Goal: Information Seeking & Learning: Learn about a topic

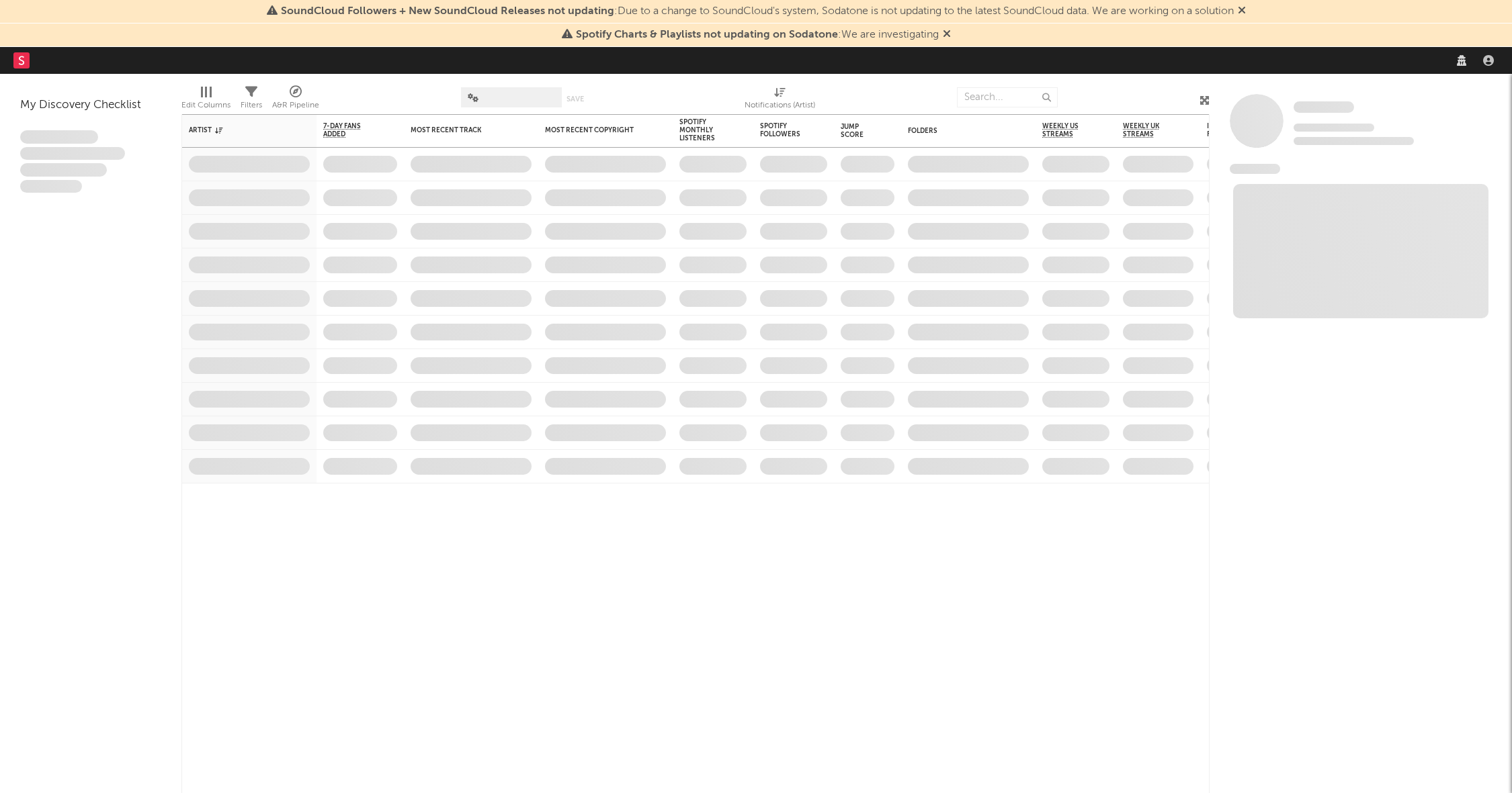
select select "recorded_music"
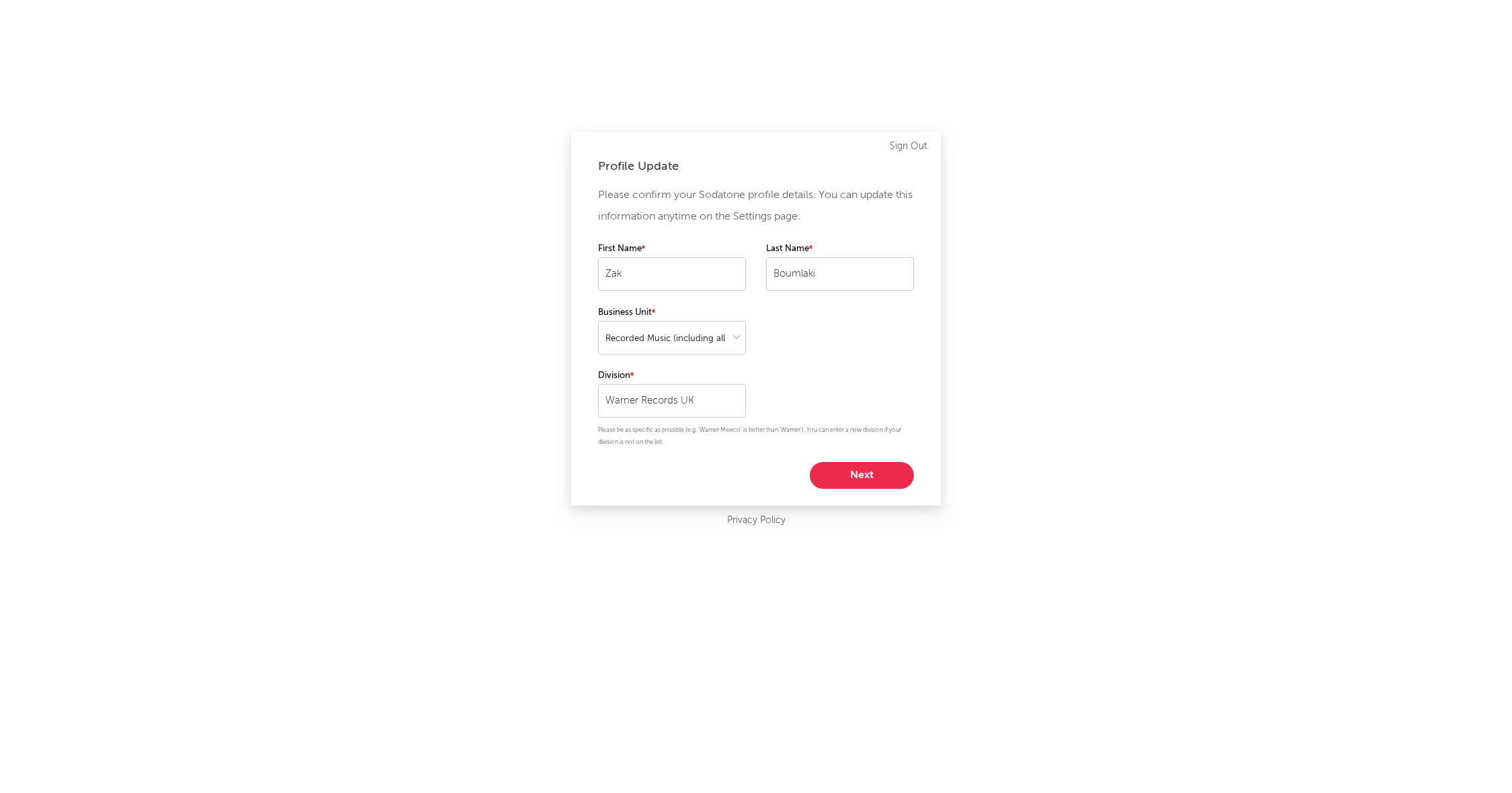
click at [862, 476] on button "Next" at bounding box center [862, 475] width 104 height 27
select select "marketing"
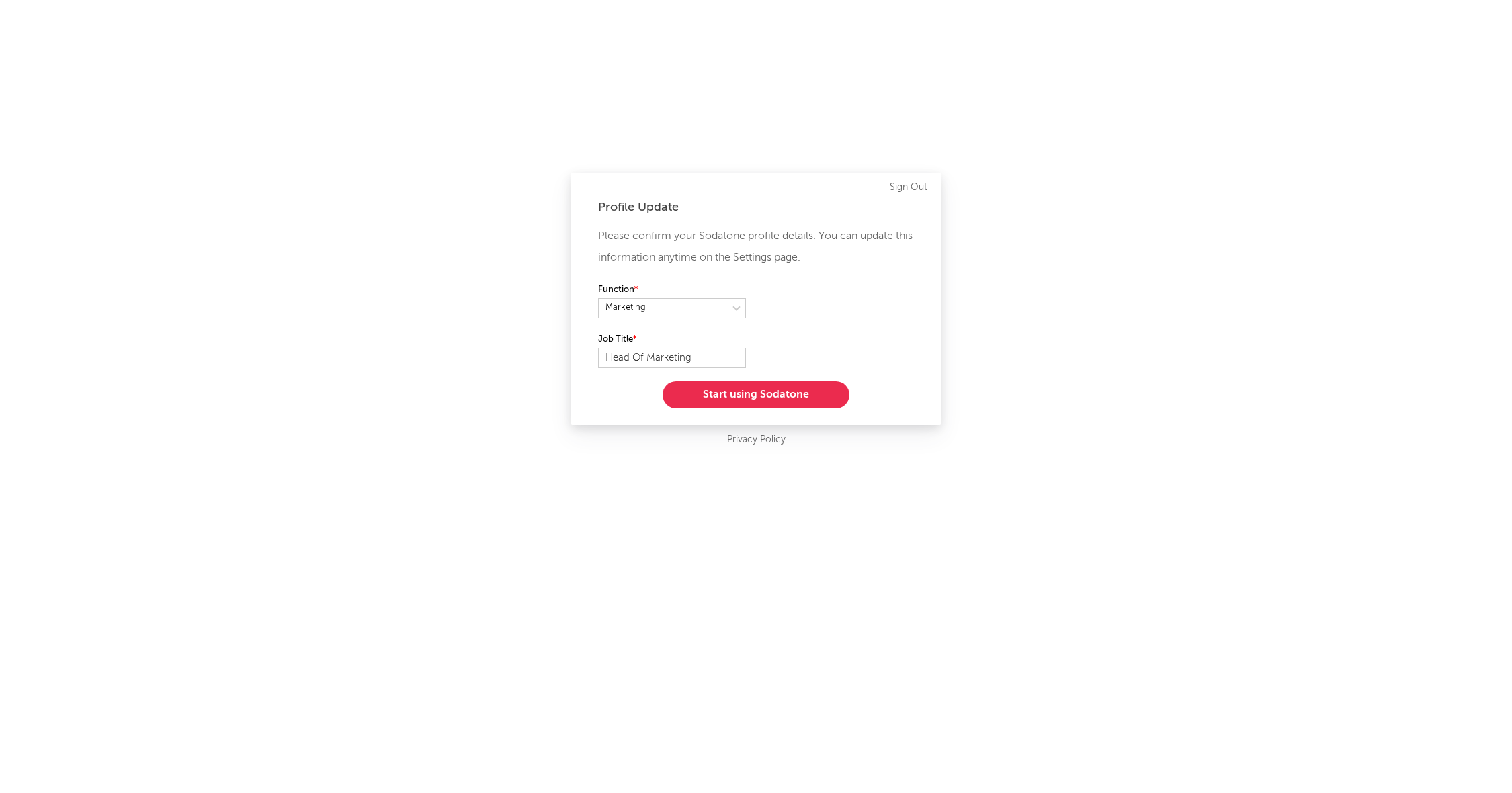
click at [766, 394] on button "Start using Sodatone" at bounding box center [756, 395] width 187 height 27
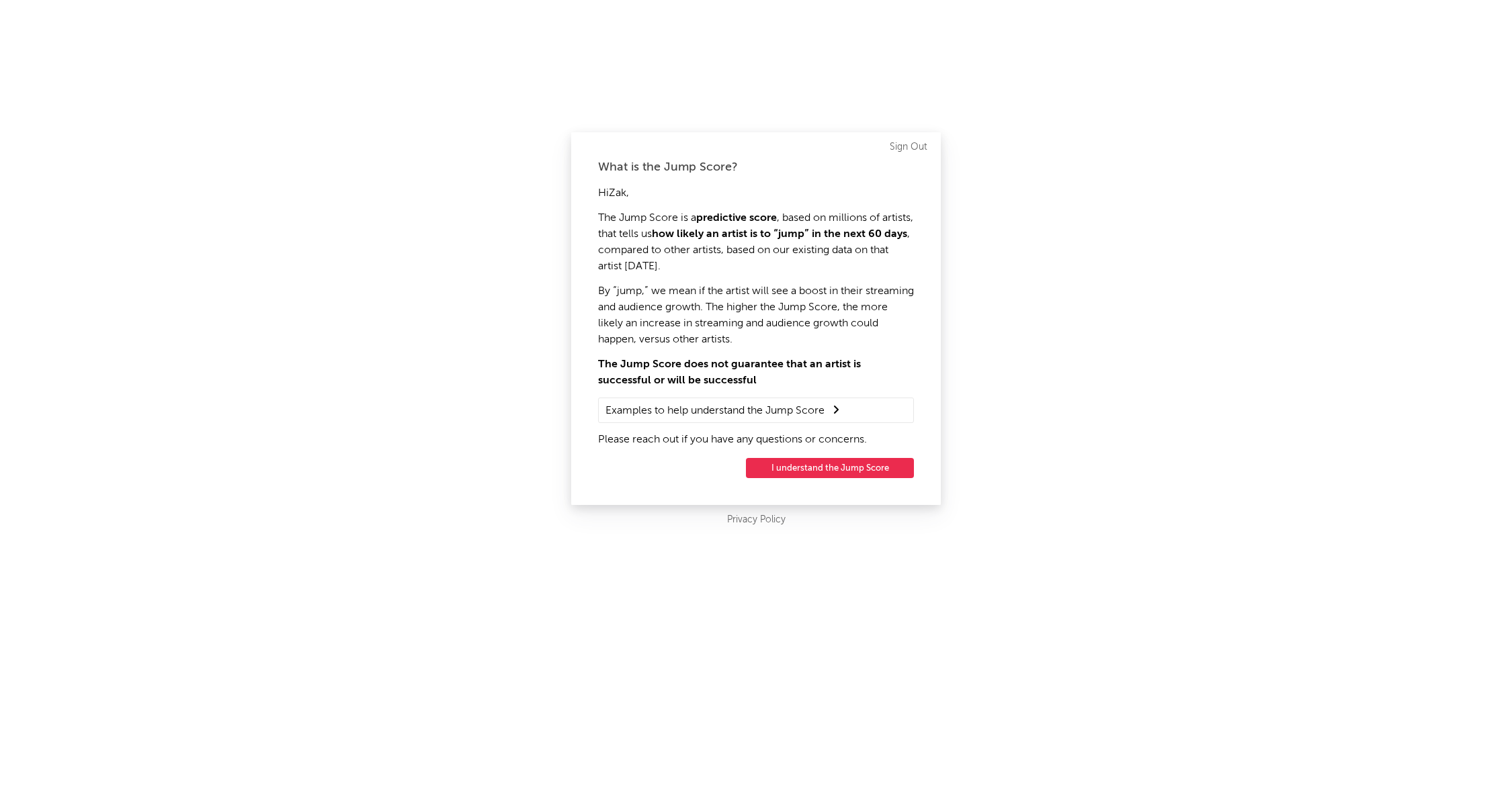
click at [828, 467] on button "I understand the Jump Score" at bounding box center [830, 468] width 168 height 20
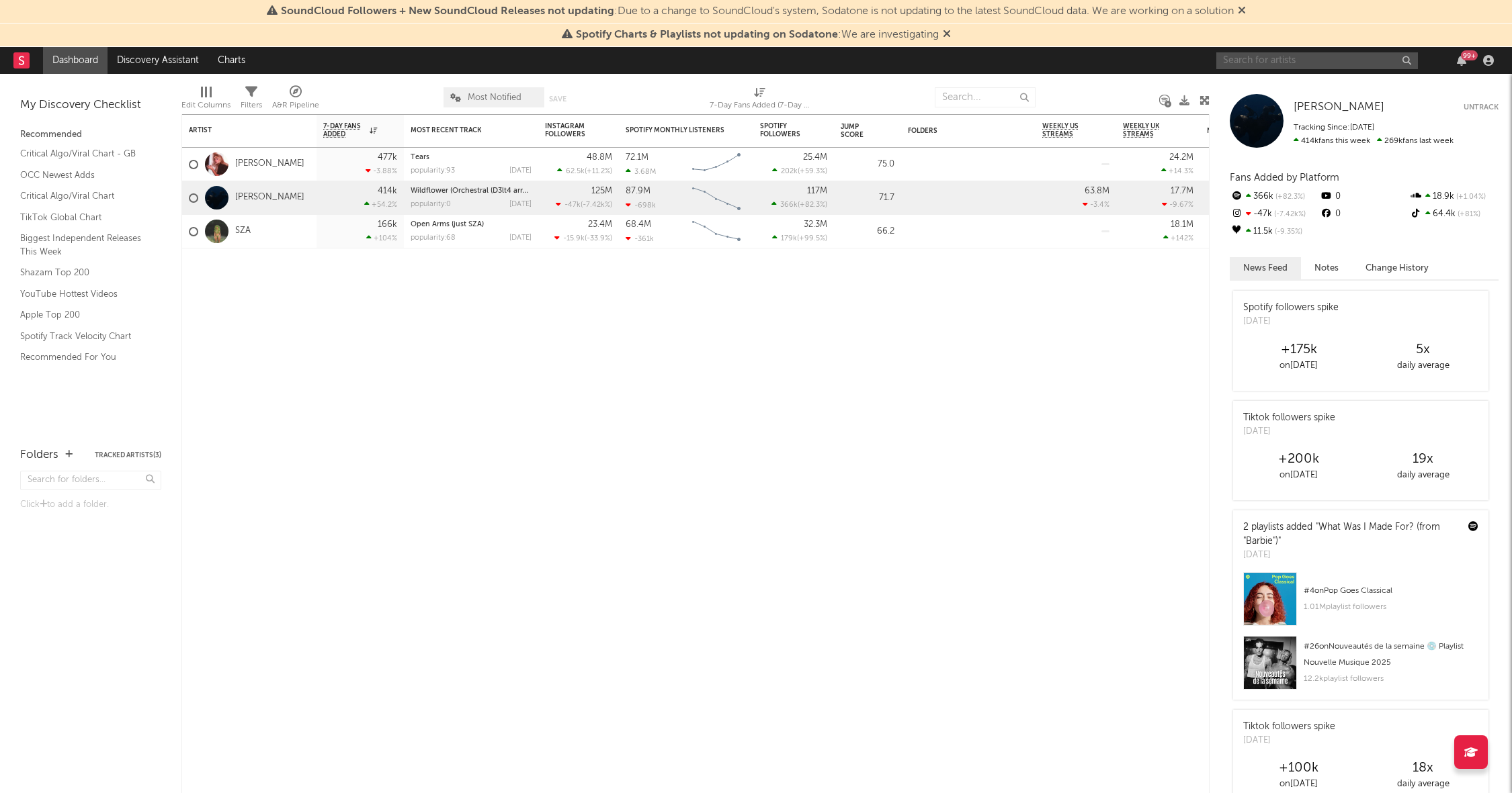
click at [1267, 59] on input "text" at bounding box center [1317, 61] width 201 height 17
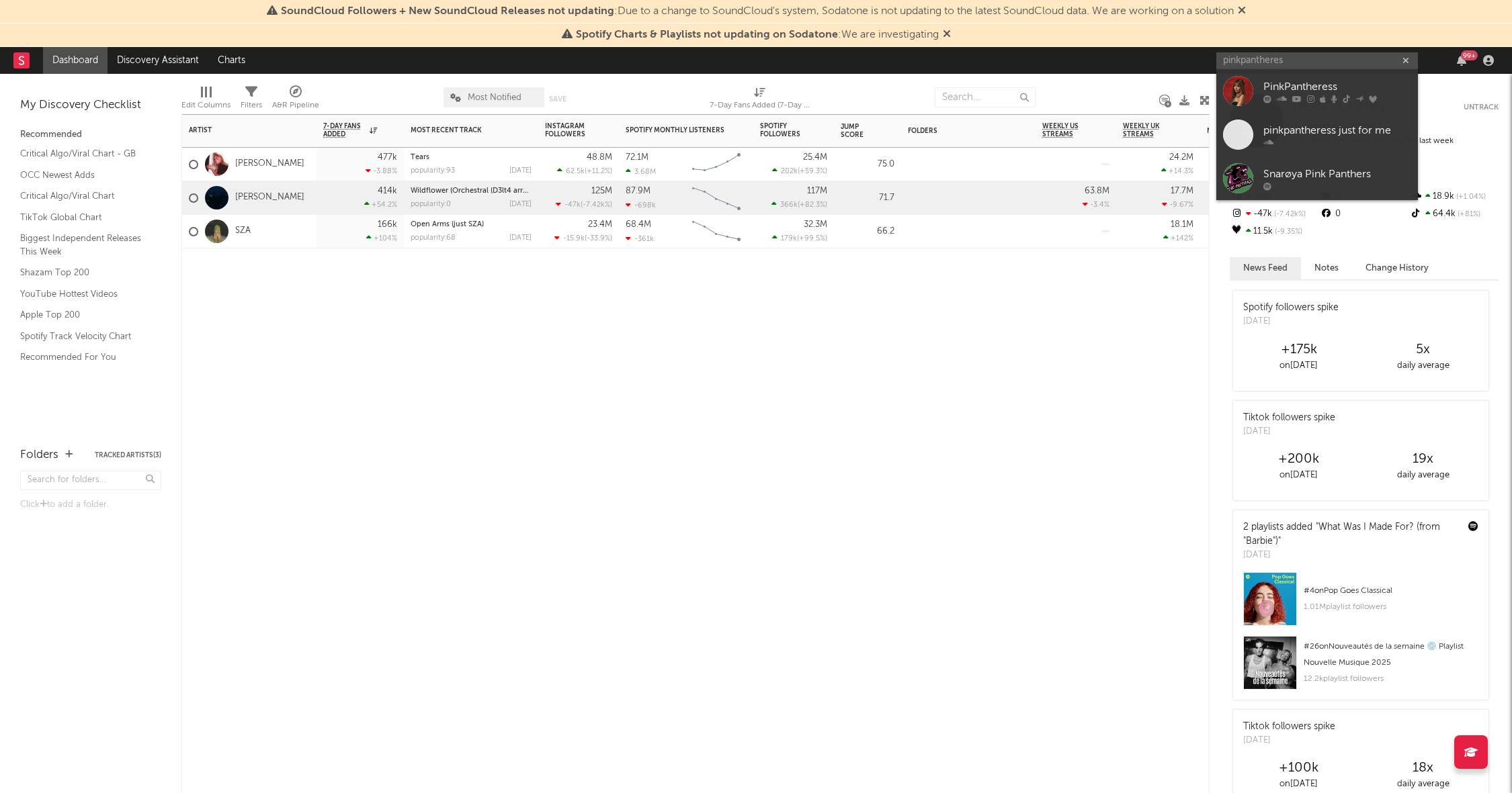
click at [950, 377] on div "Artist Notifications 7-Day Fans Added WoW % Change Most Recent Track Popularity…" at bounding box center [696, 453] width 1028 height 679
click at [1248, 58] on input "pinkpantheres" at bounding box center [1317, 61] width 201 height 17
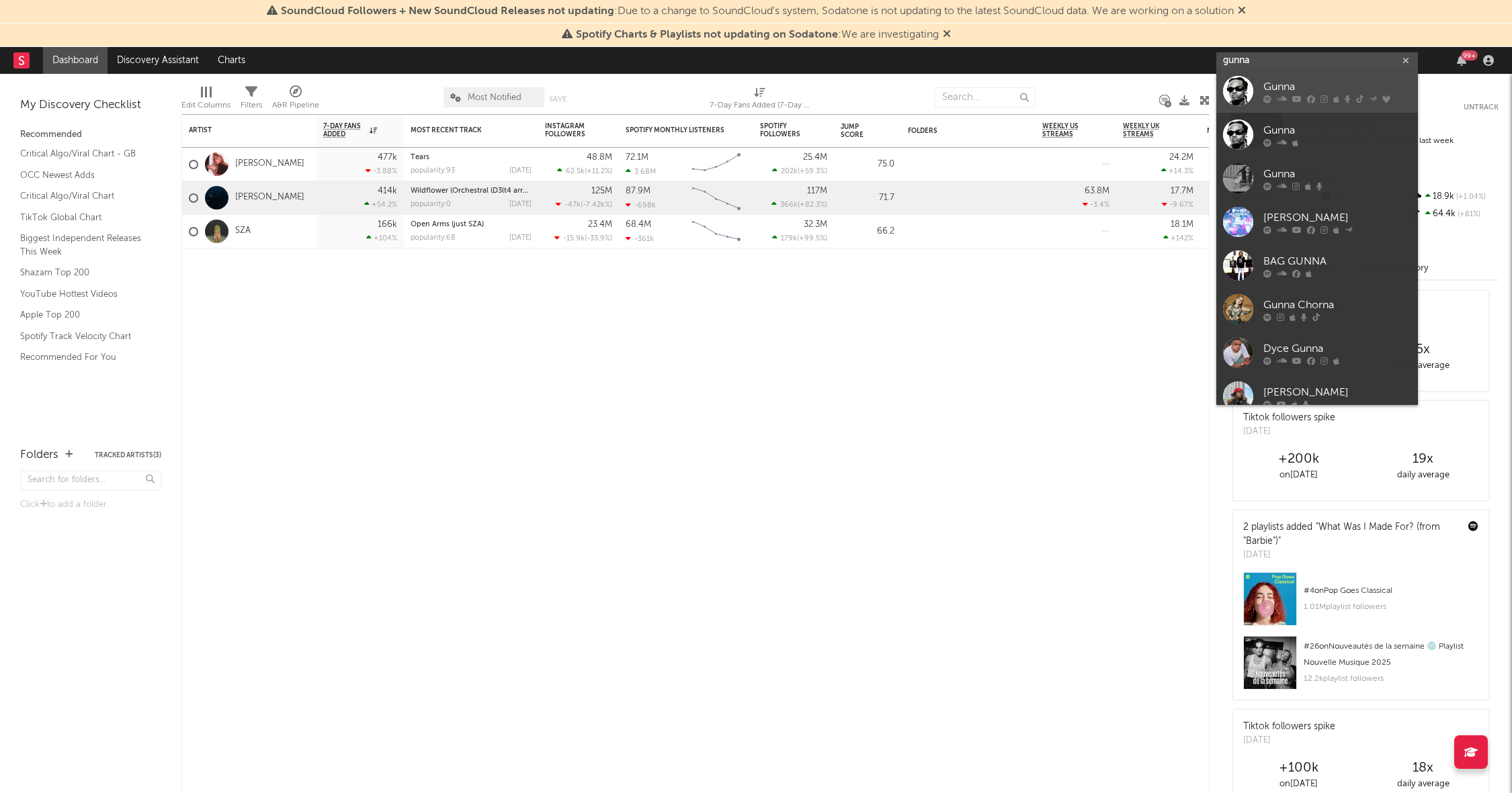
type input "gunna"
click at [1289, 84] on div "Gunna" at bounding box center [1337, 86] width 148 height 16
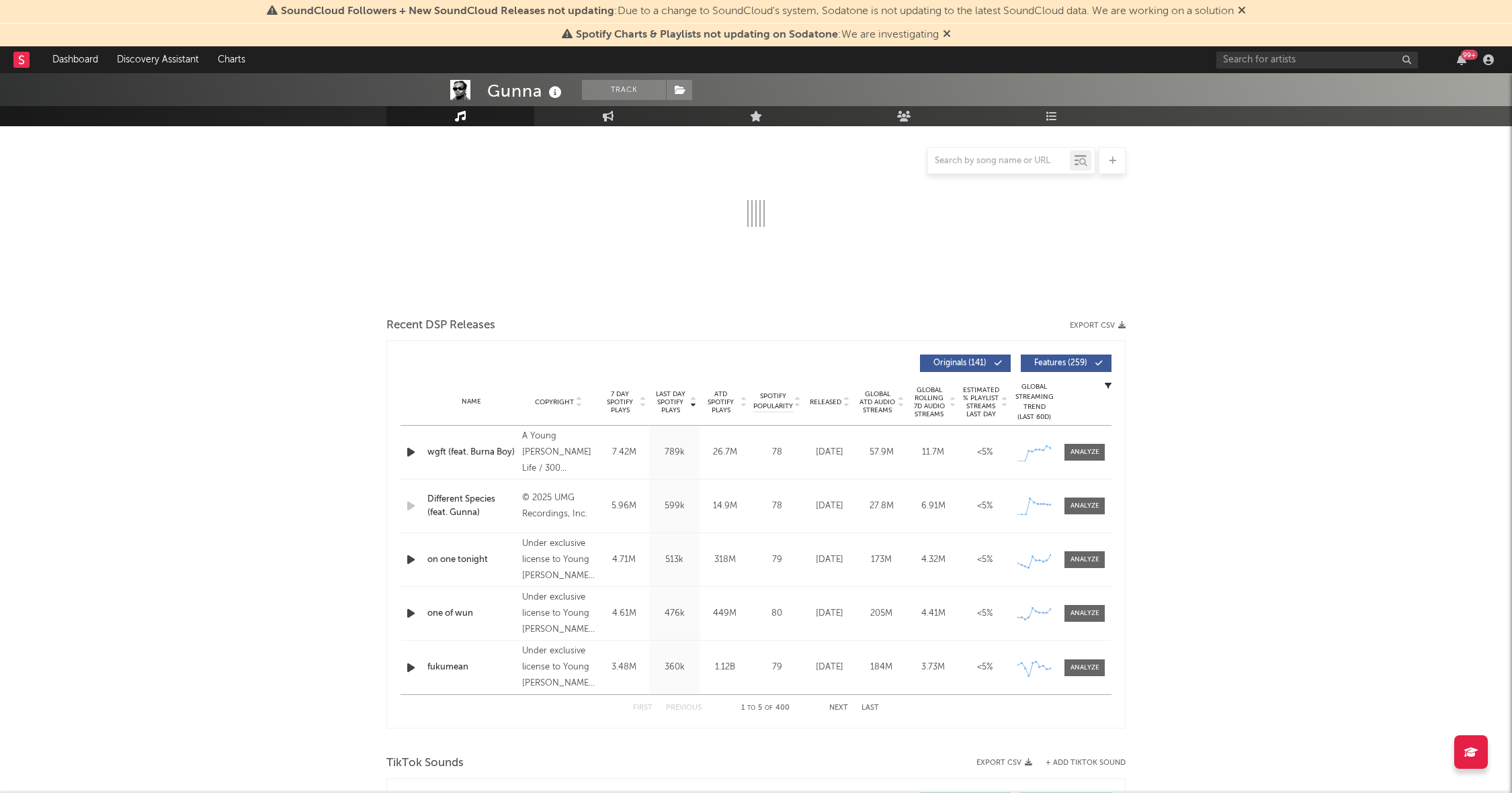
select select "6m"
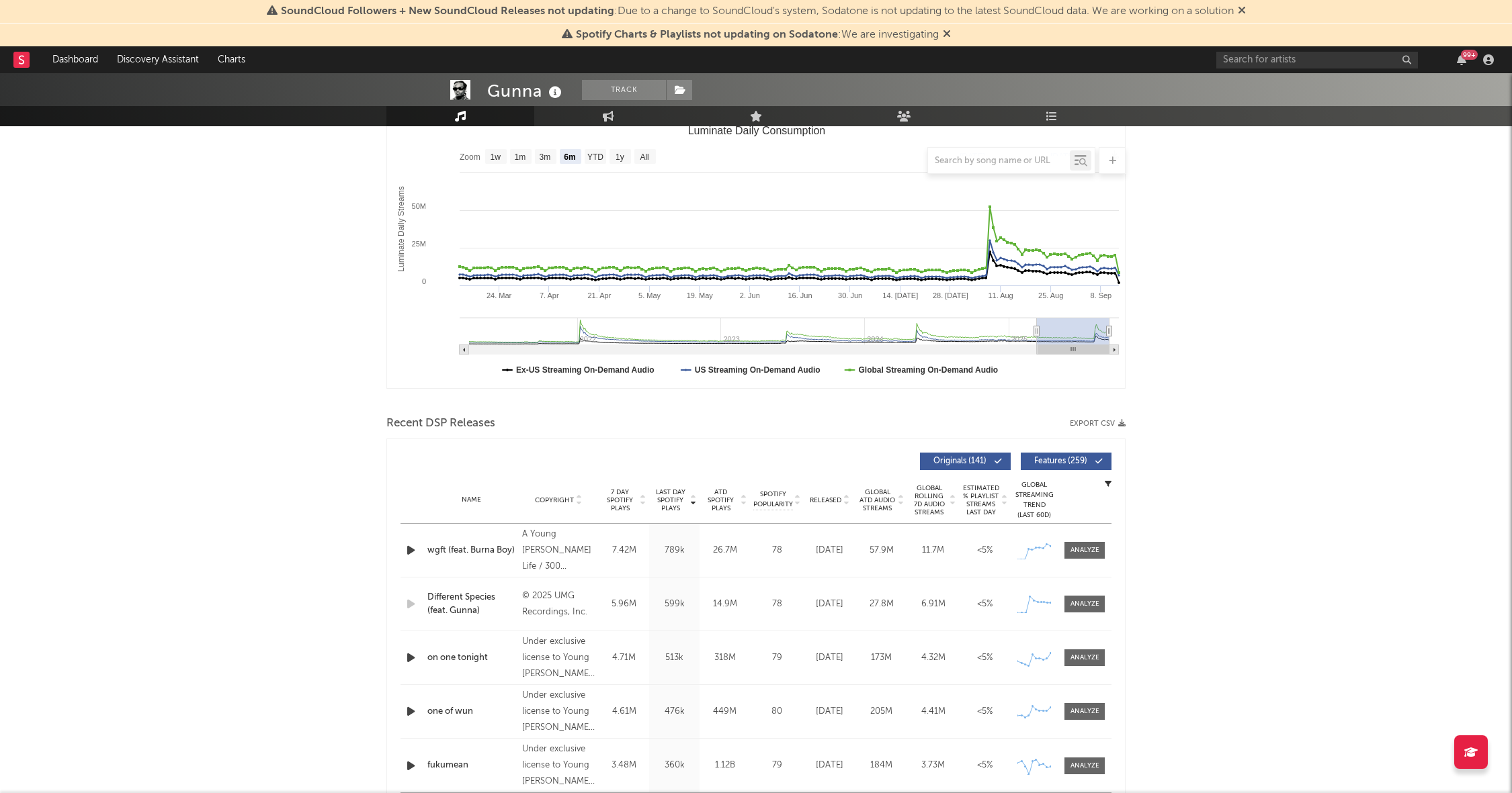
scroll to position [293, 0]
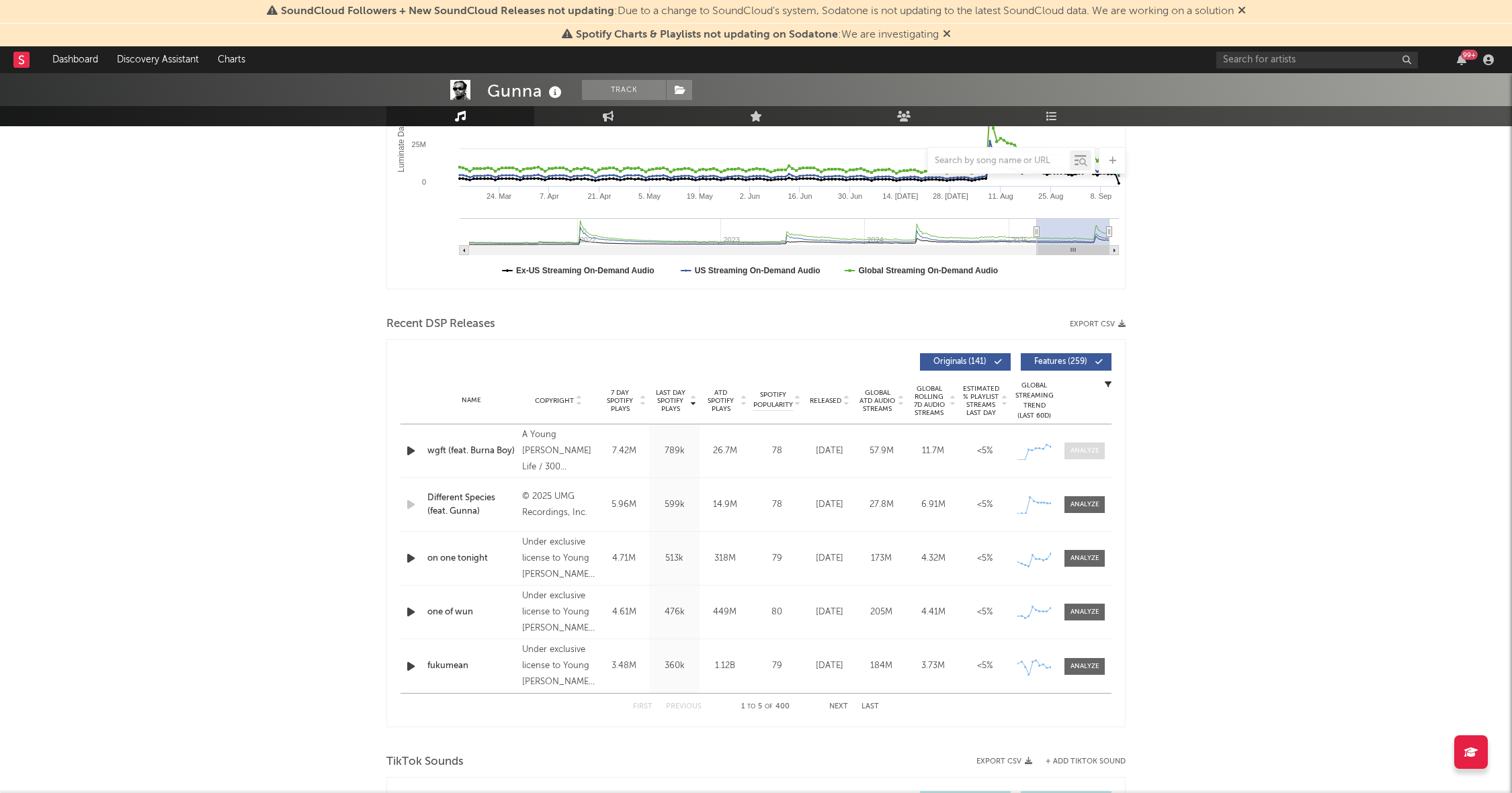
click at [1091, 450] on div at bounding box center [1085, 450] width 29 height 10
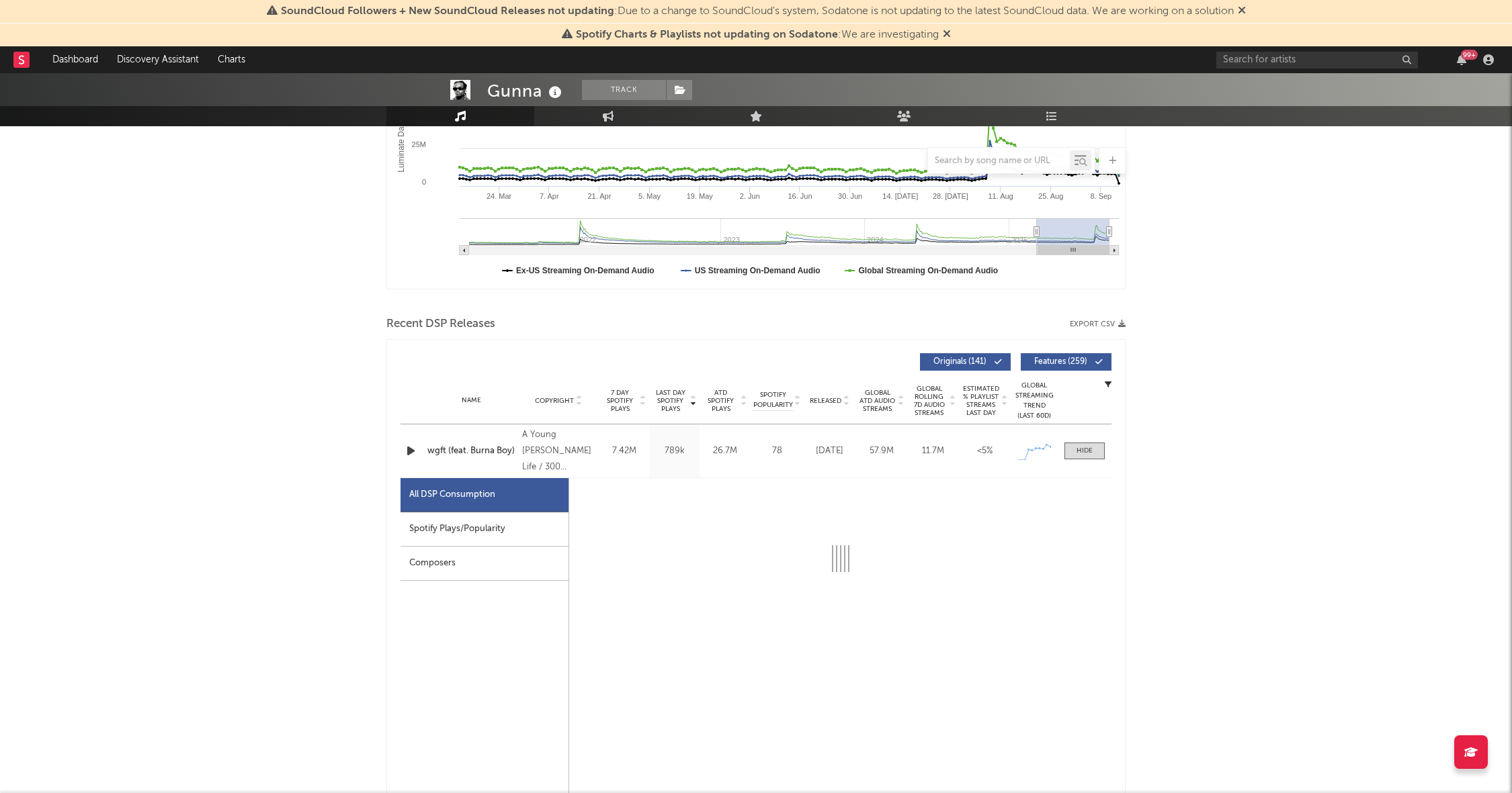
select select "1w"
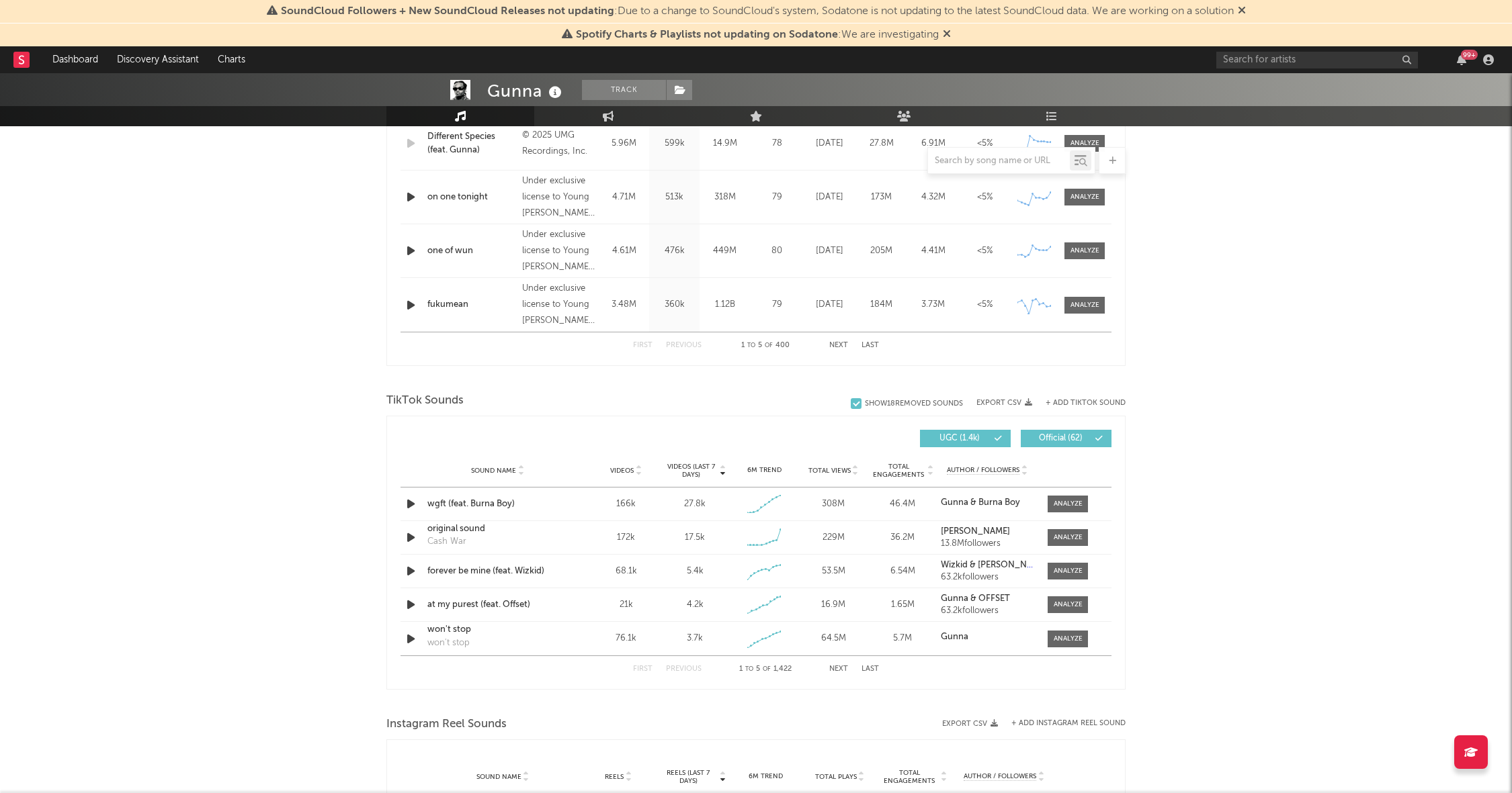
scroll to position [1292, 0]
click at [1074, 500] on div at bounding box center [1068, 505] width 29 height 10
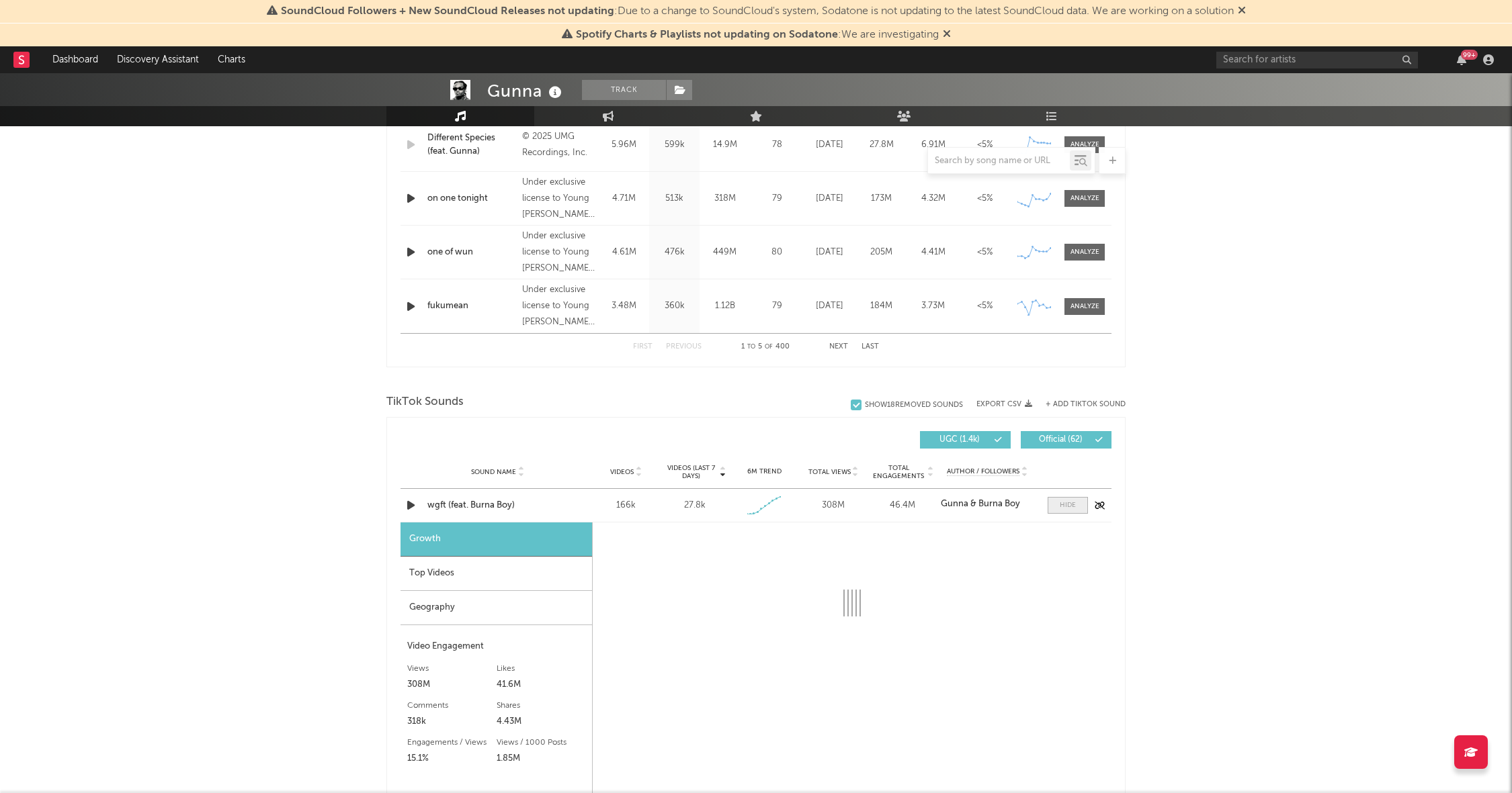
select select "1w"
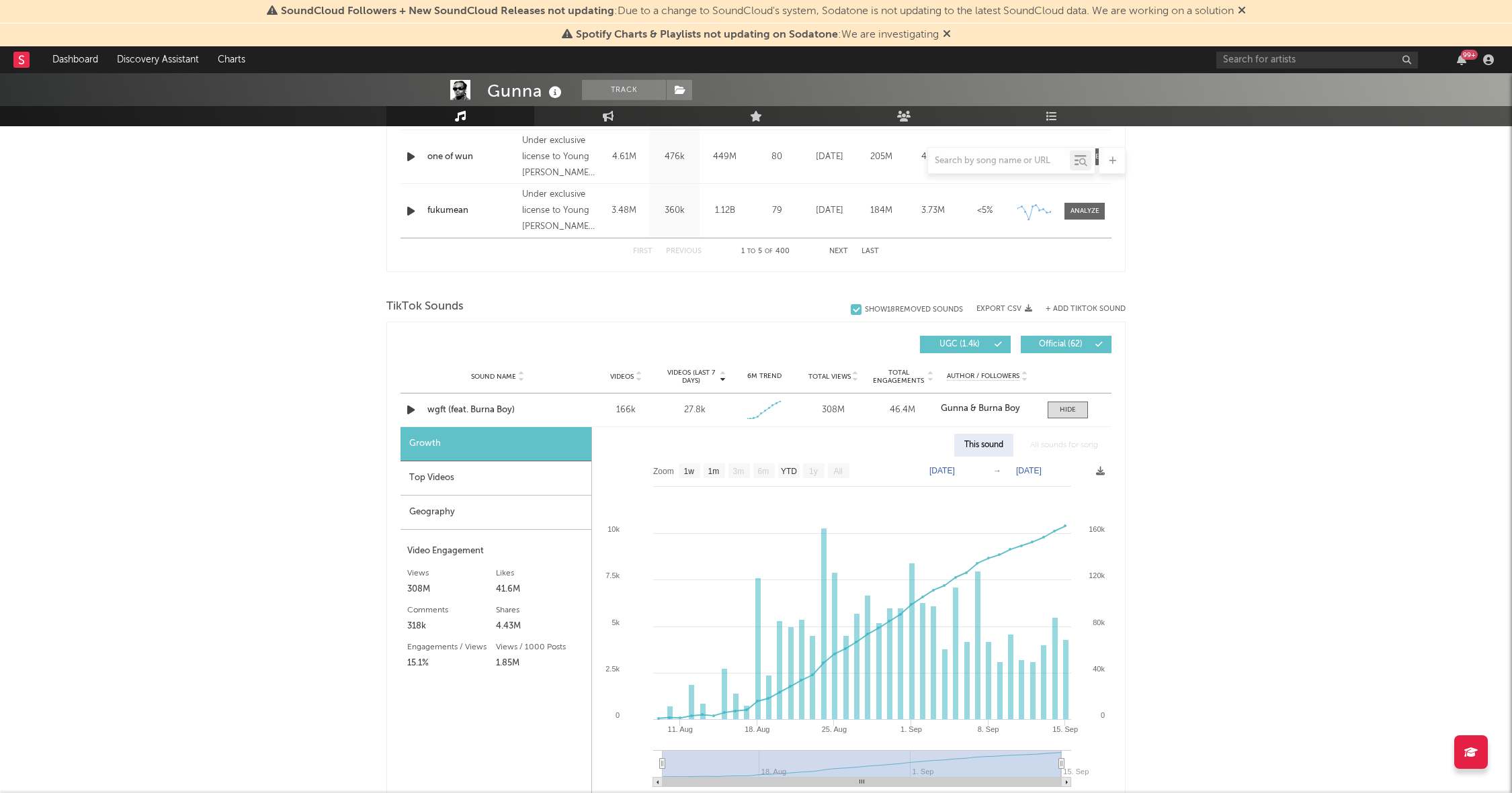
scroll to position [1425, 0]
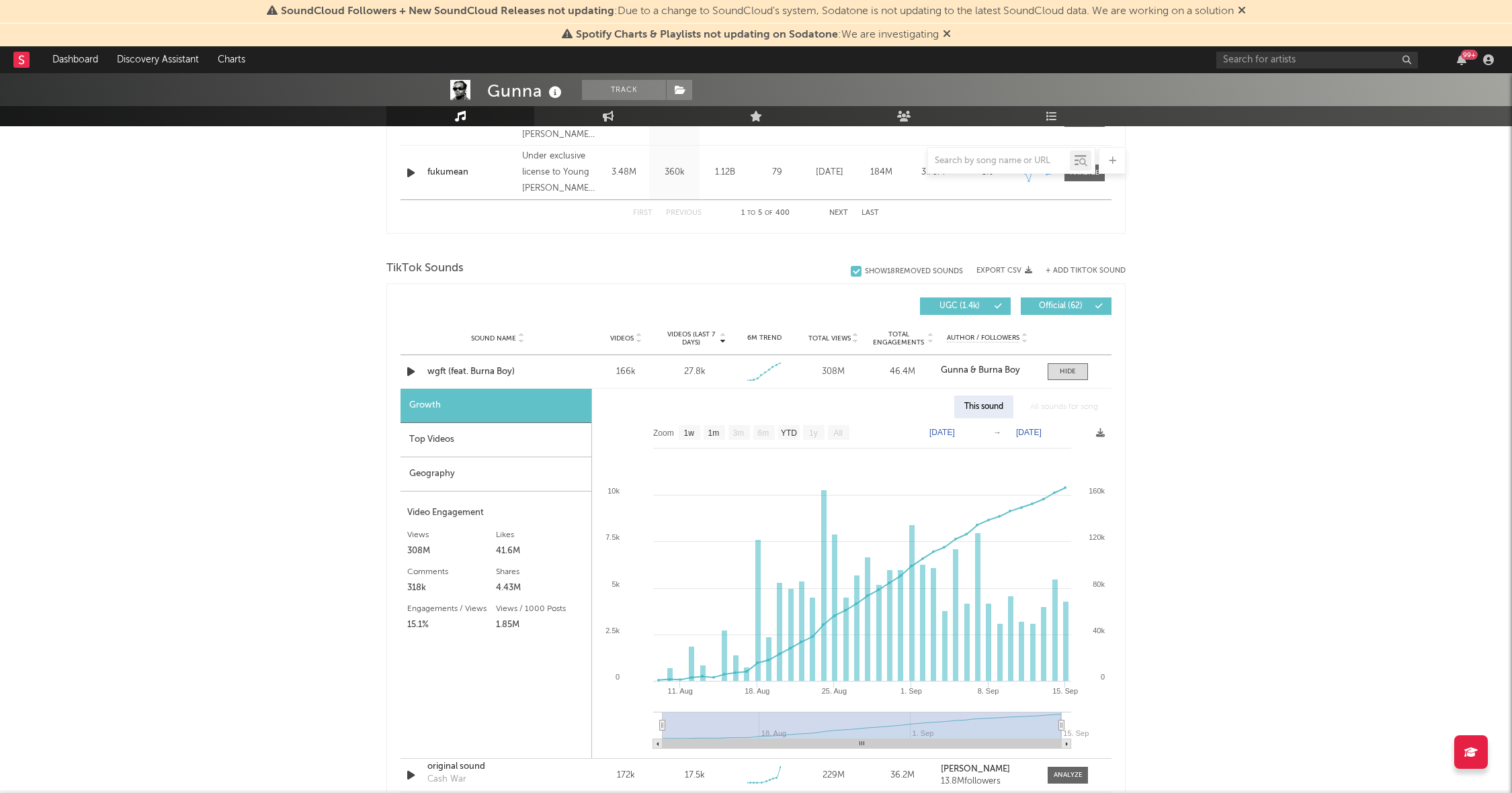
click at [444, 459] on div "Geography" at bounding box center [495, 474] width 191 height 34
